Goal: Navigation & Orientation: Find specific page/section

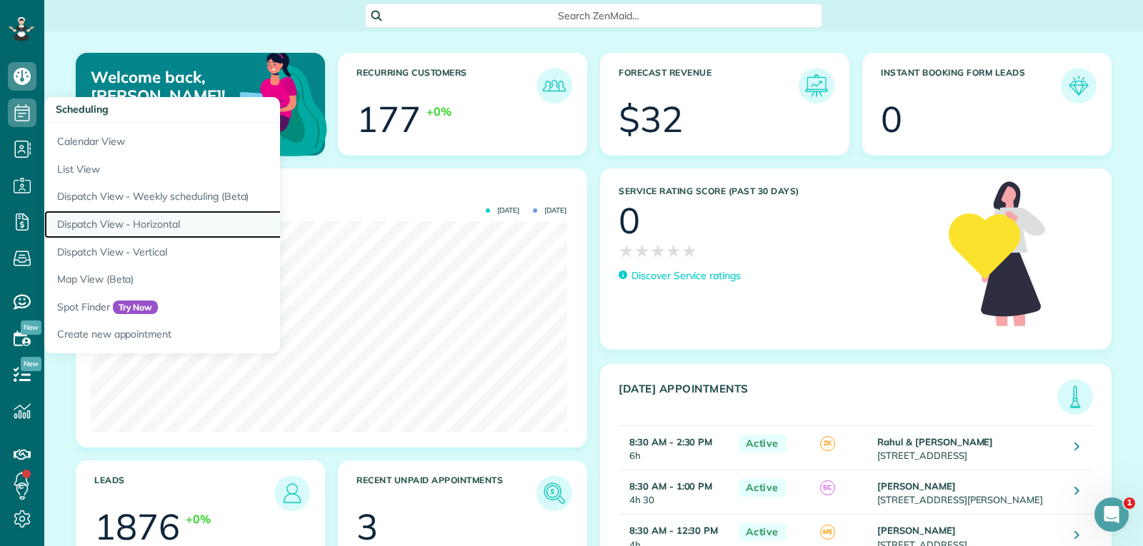
click at [158, 222] on link "Dispatch View - Horizontal" at bounding box center [222, 225] width 357 height 28
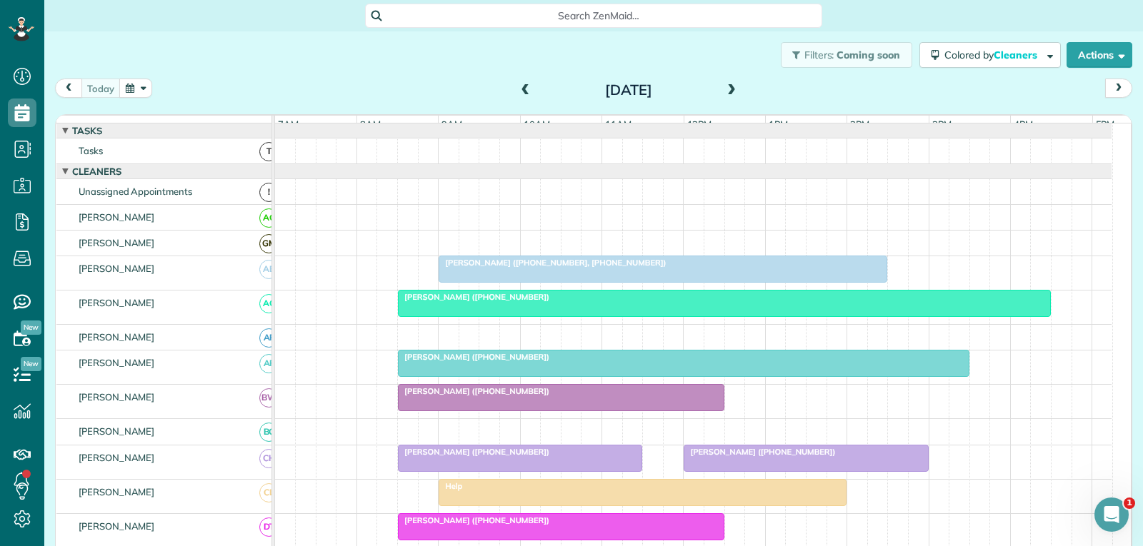
drag, startPoint x: 68, startPoint y: 90, endPoint x: 116, endPoint y: 132, distance: 64.3
click at [68, 90] on span "prev" at bounding box center [68, 88] width 11 height 9
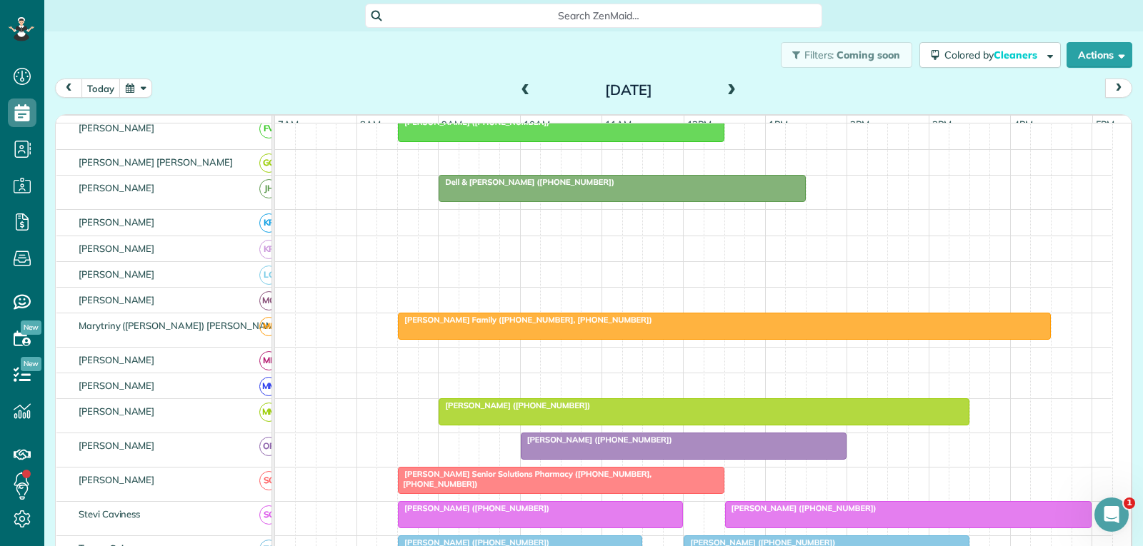
scroll to position [587, 0]
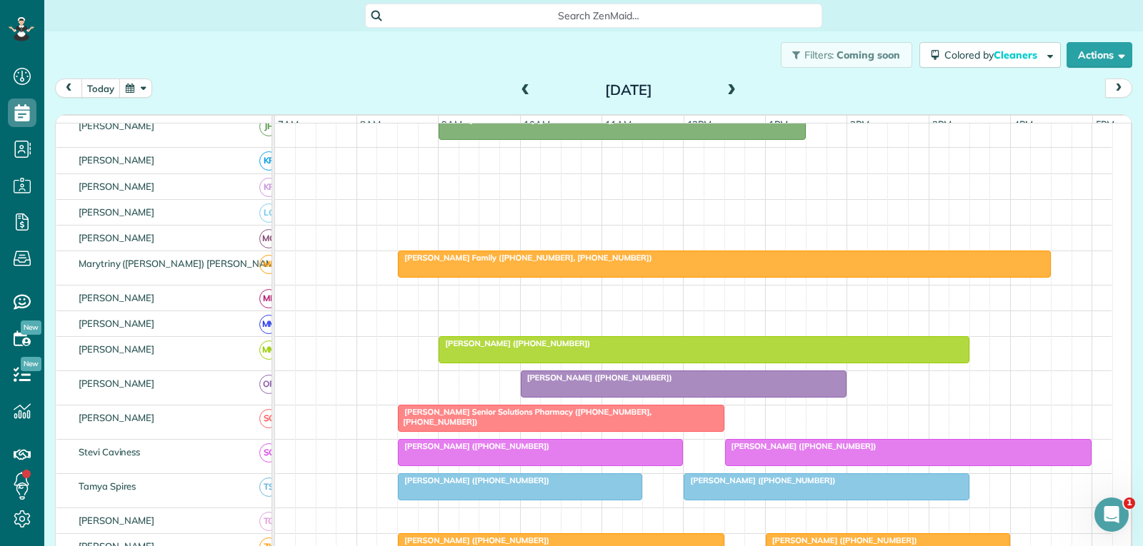
click at [847, 451] on div "Jaclyn White (+14698552041)" at bounding box center [908, 446] width 359 height 10
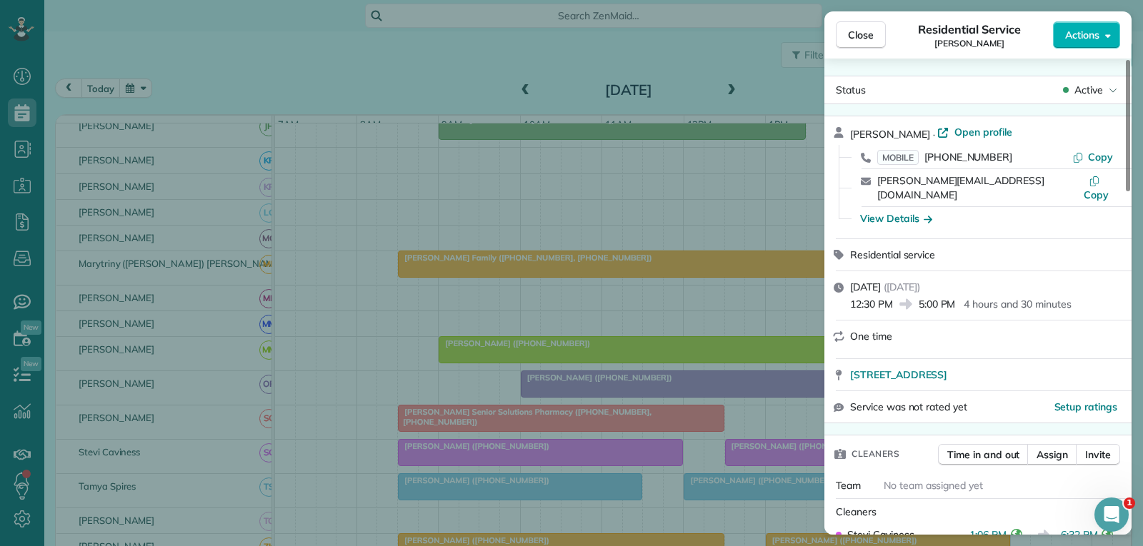
scroll to position [143, 0]
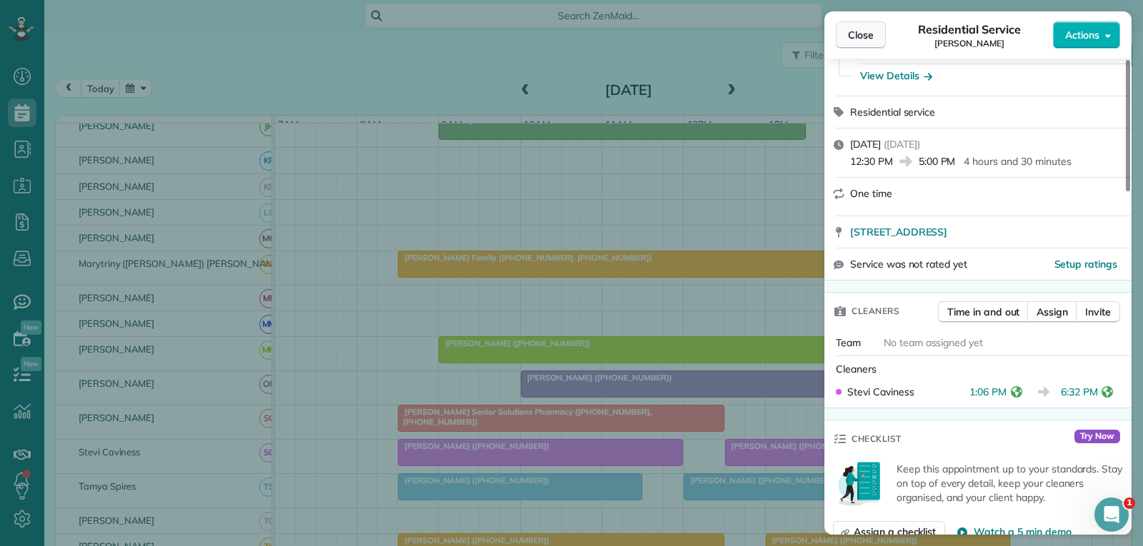
click at [871, 30] on span "Close" at bounding box center [861, 35] width 26 height 14
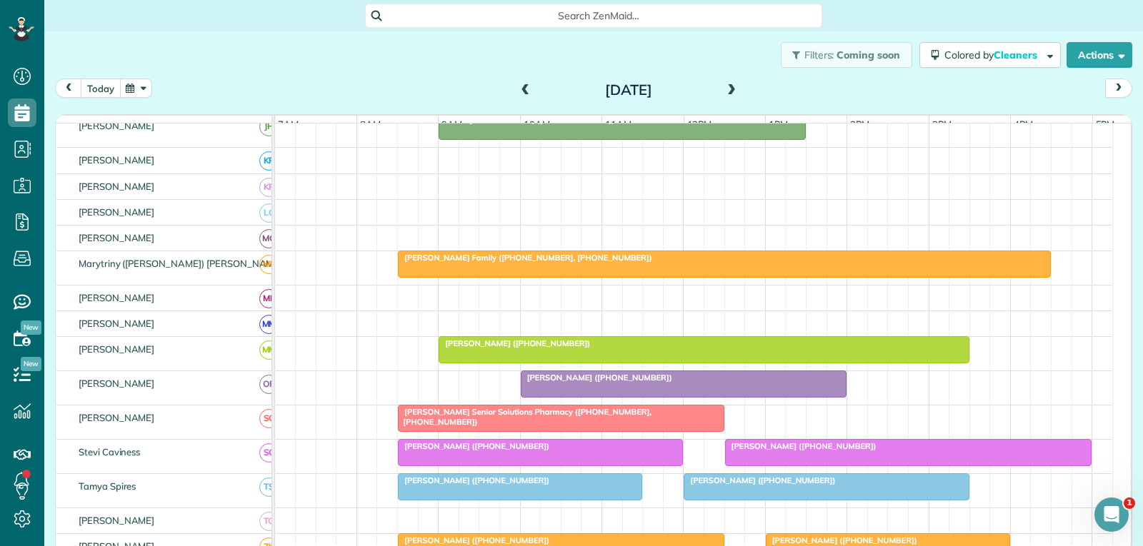
click at [106, 84] on button "today" at bounding box center [101, 88] width 40 height 19
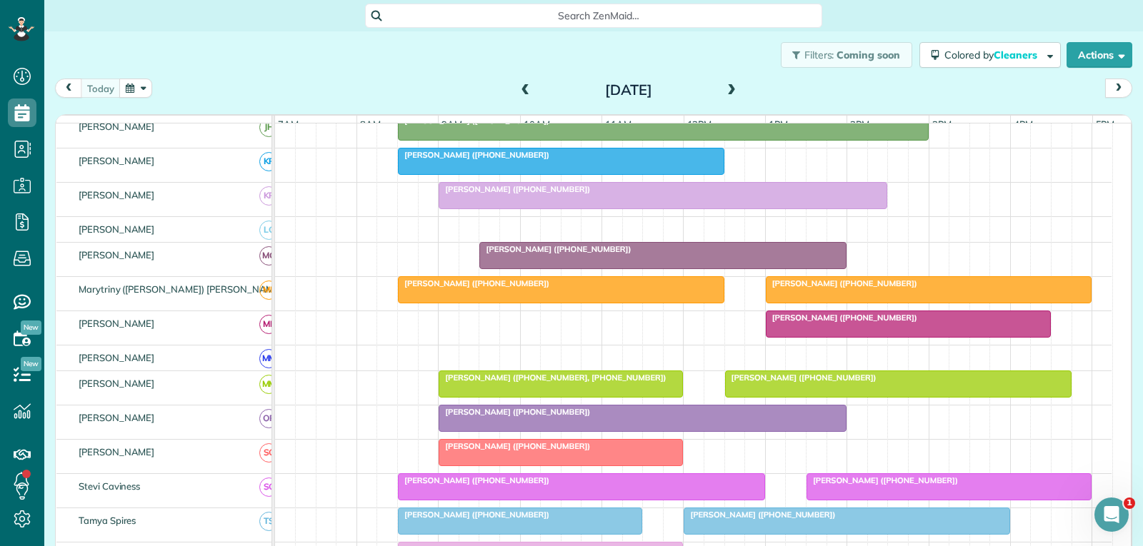
scroll to position [340, 0]
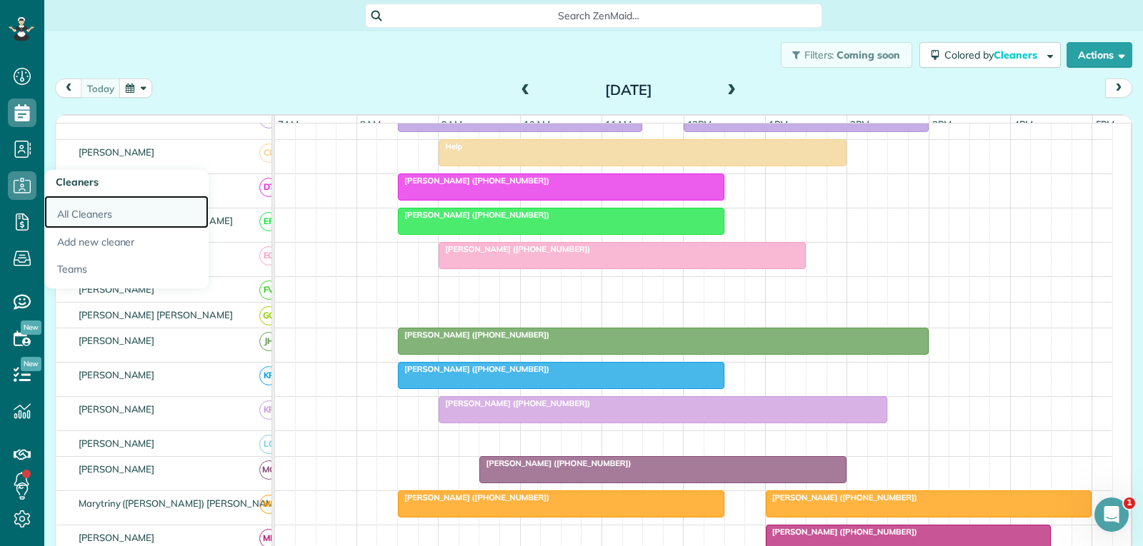
click at [89, 216] on link "All Cleaners" at bounding box center [126, 212] width 164 height 33
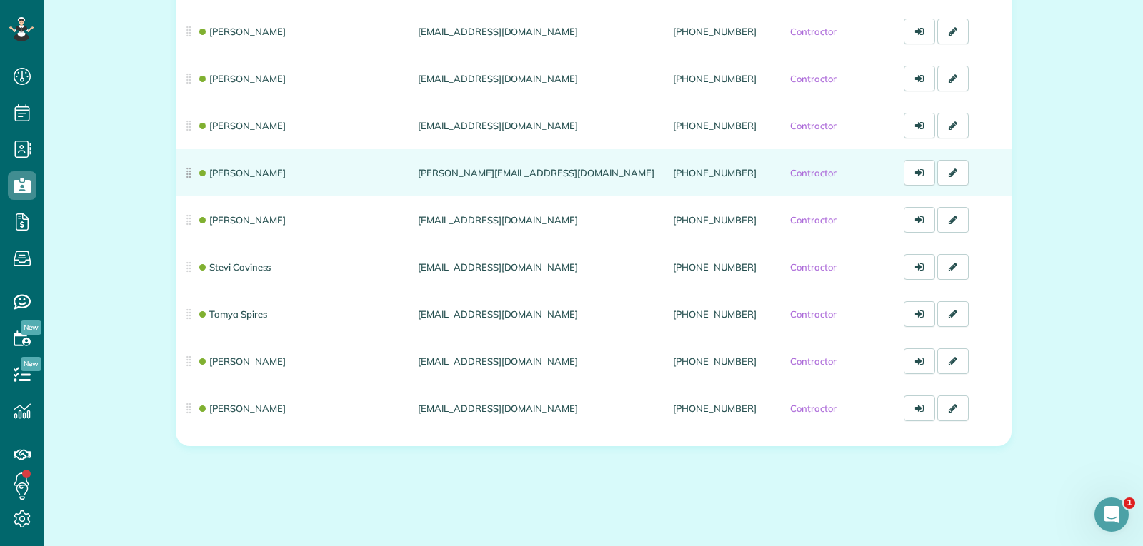
scroll to position [1321, 0]
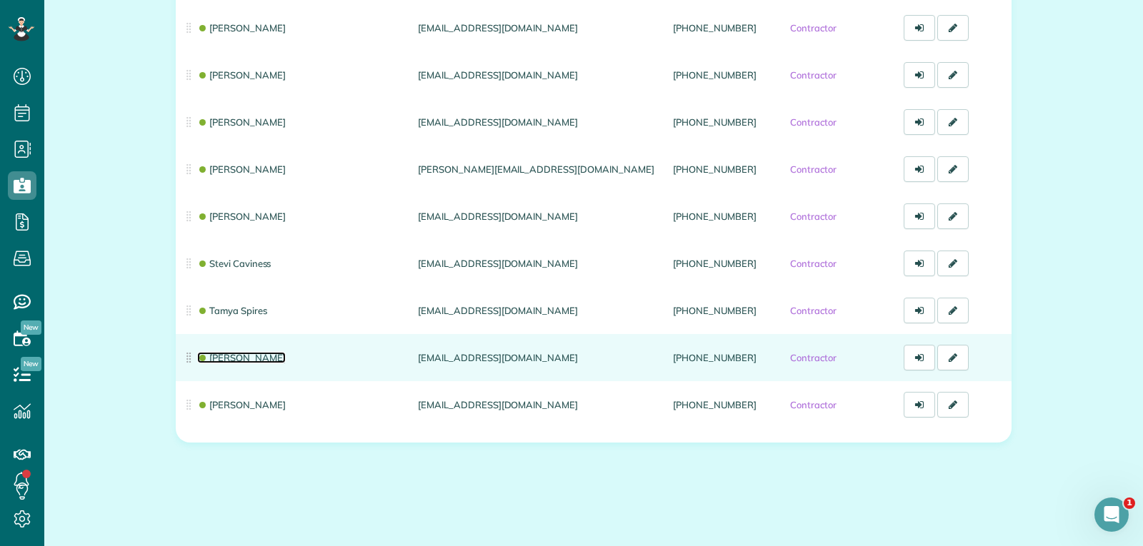
click at [255, 356] on link "Trish Guevara" at bounding box center [241, 357] width 89 height 11
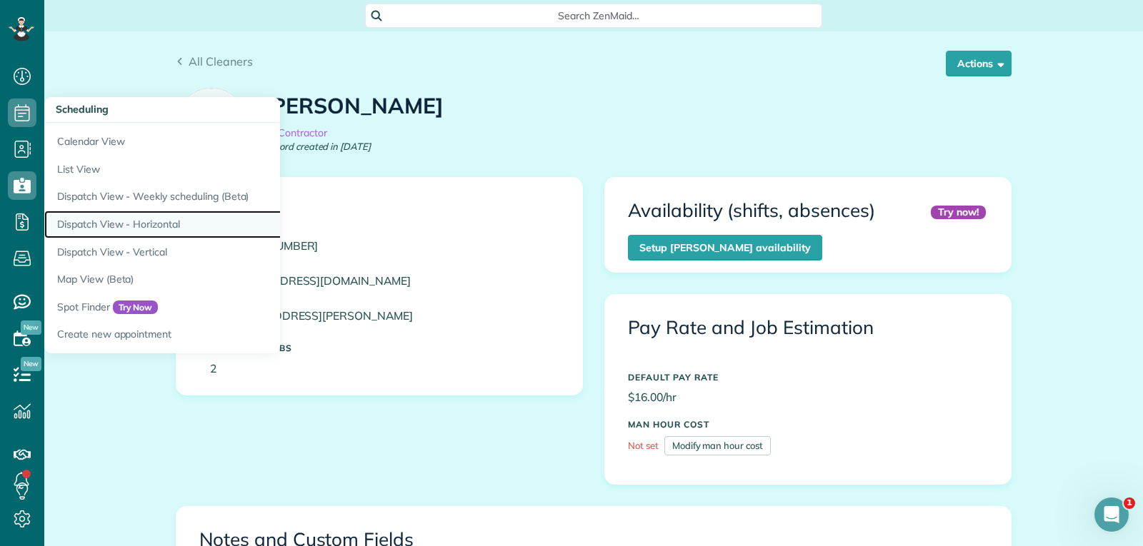
click at [153, 224] on link "Dispatch View - Horizontal" at bounding box center [222, 225] width 357 height 28
